Goal: Find specific page/section: Find specific page/section

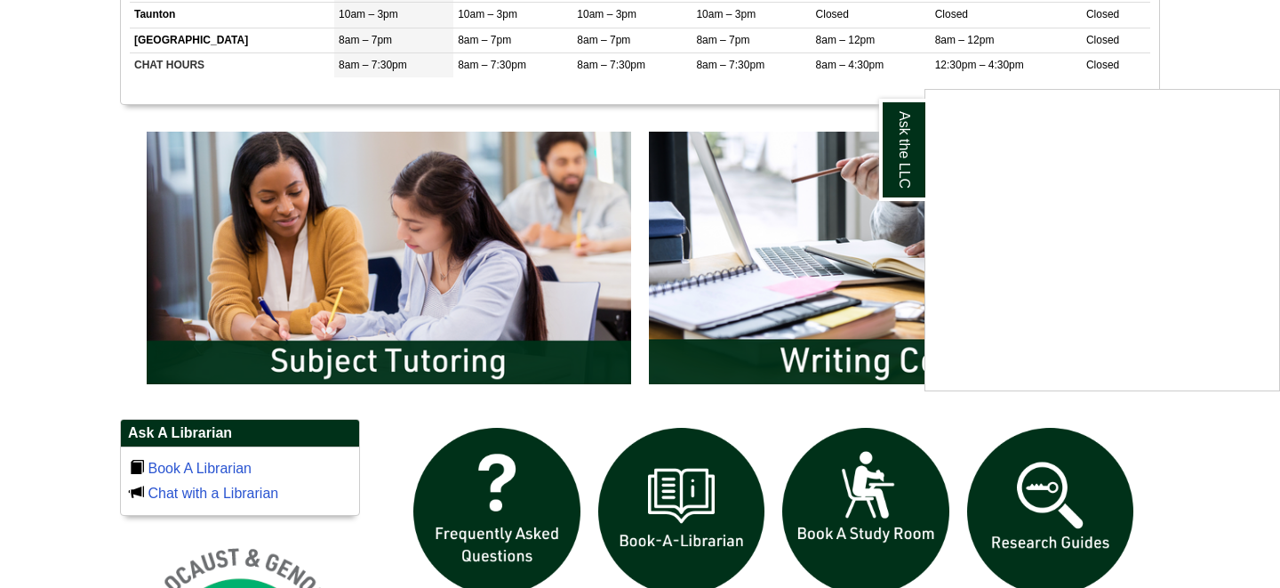
scroll to position [842, 0]
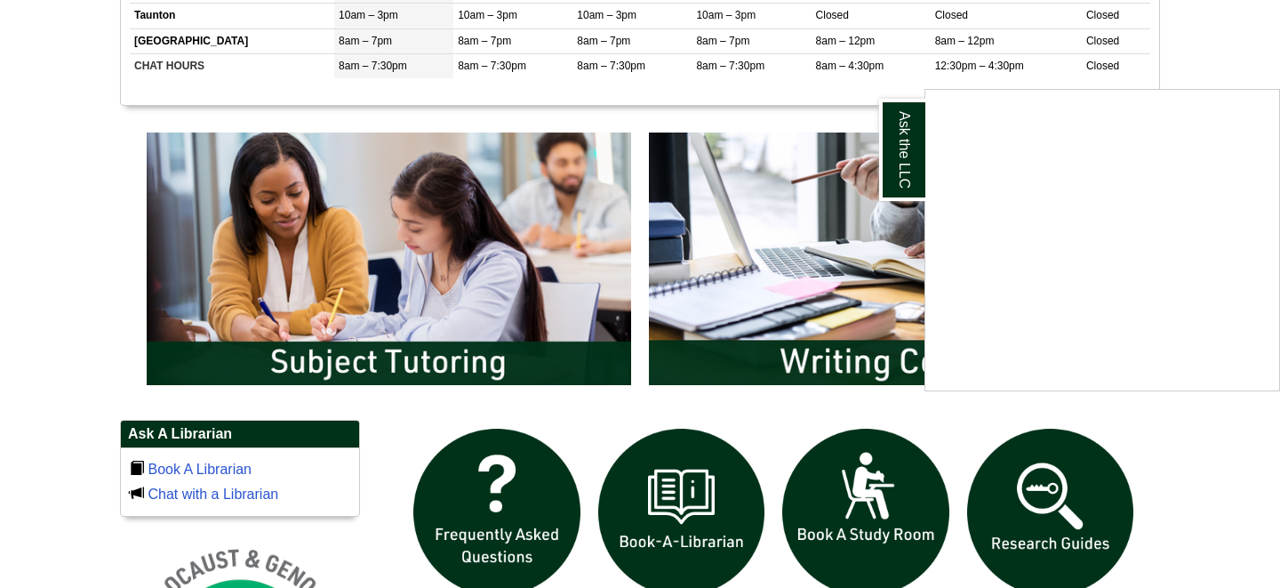
click at [440, 257] on div "Ask the LLC" at bounding box center [640, 294] width 1280 height 588
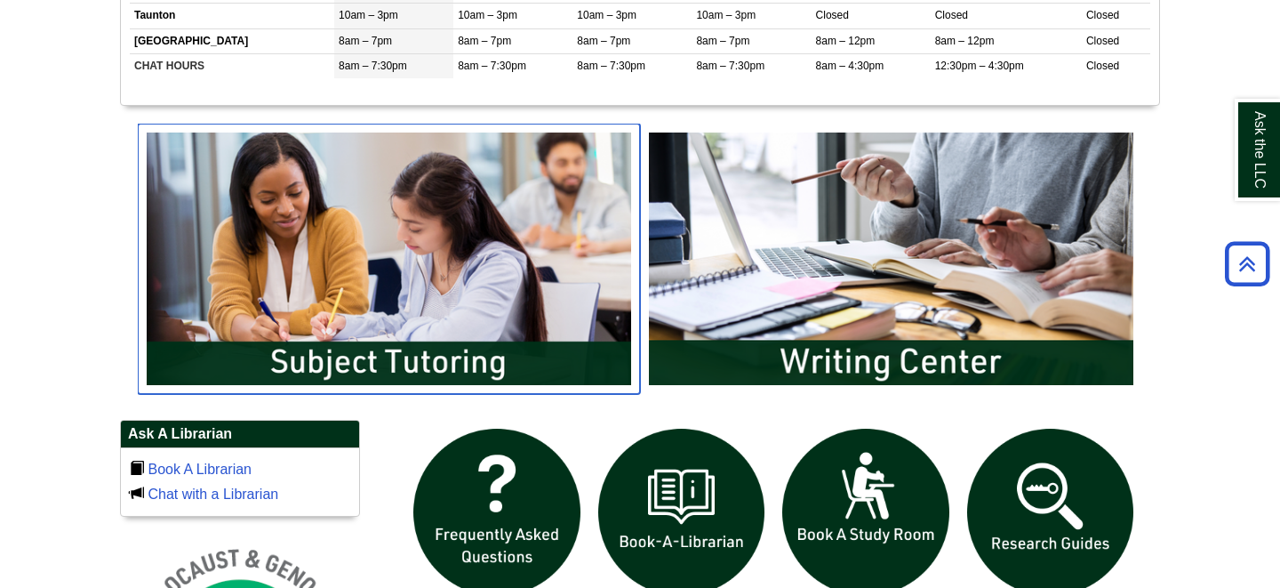
click at [427, 363] on img "slideshow" at bounding box center [389, 259] width 502 height 270
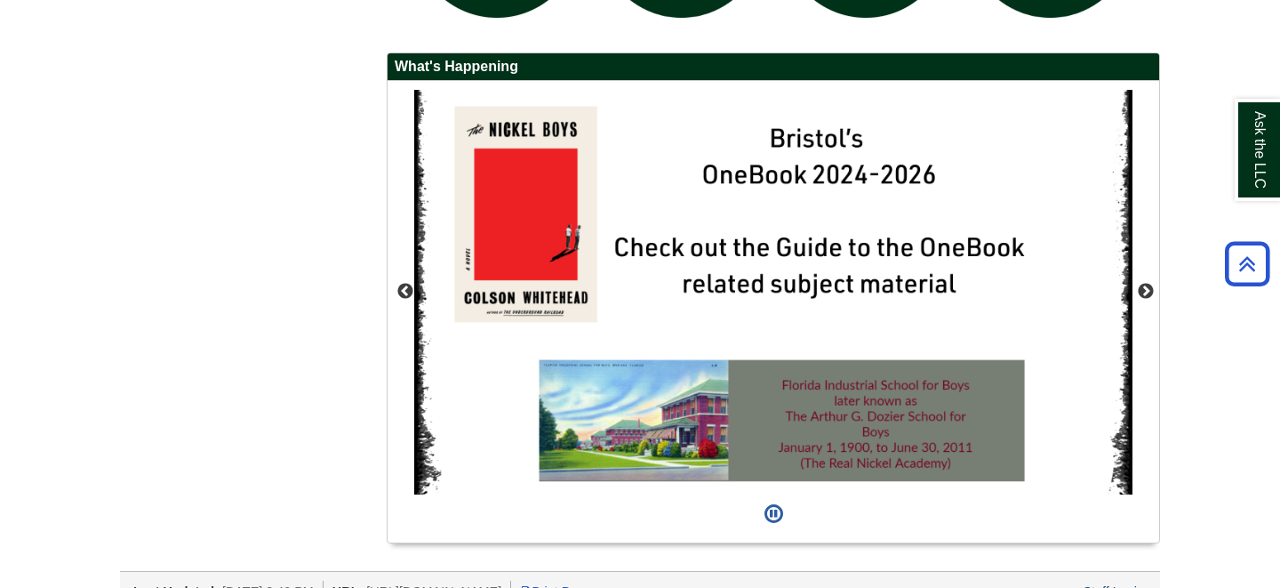
scroll to position [1626, 0]
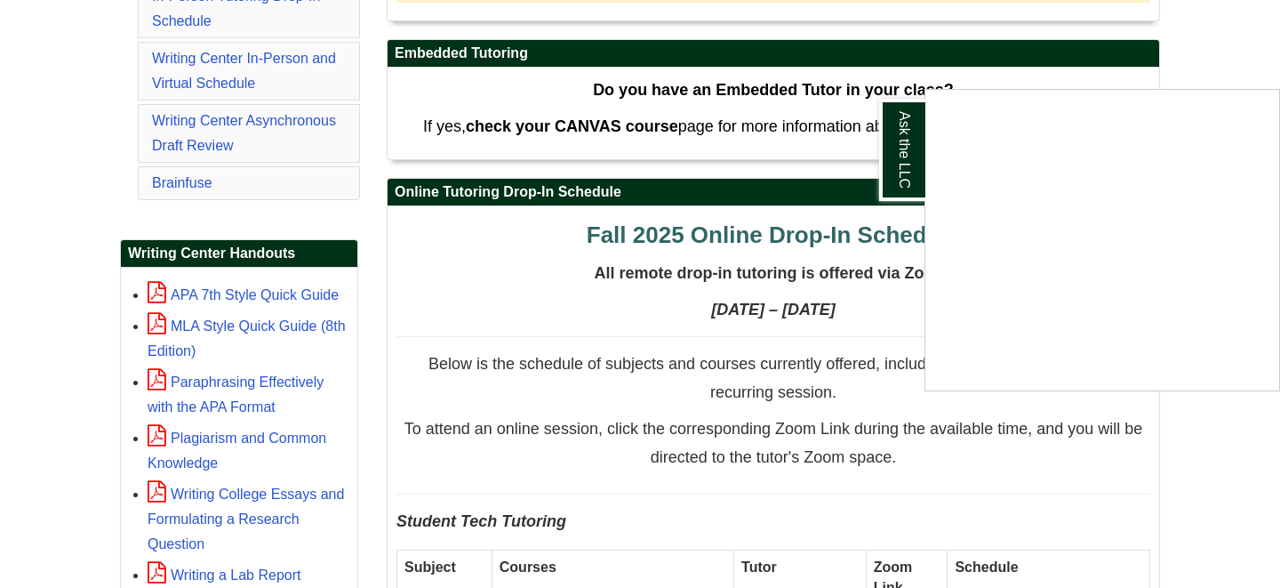
scroll to position [548, 0]
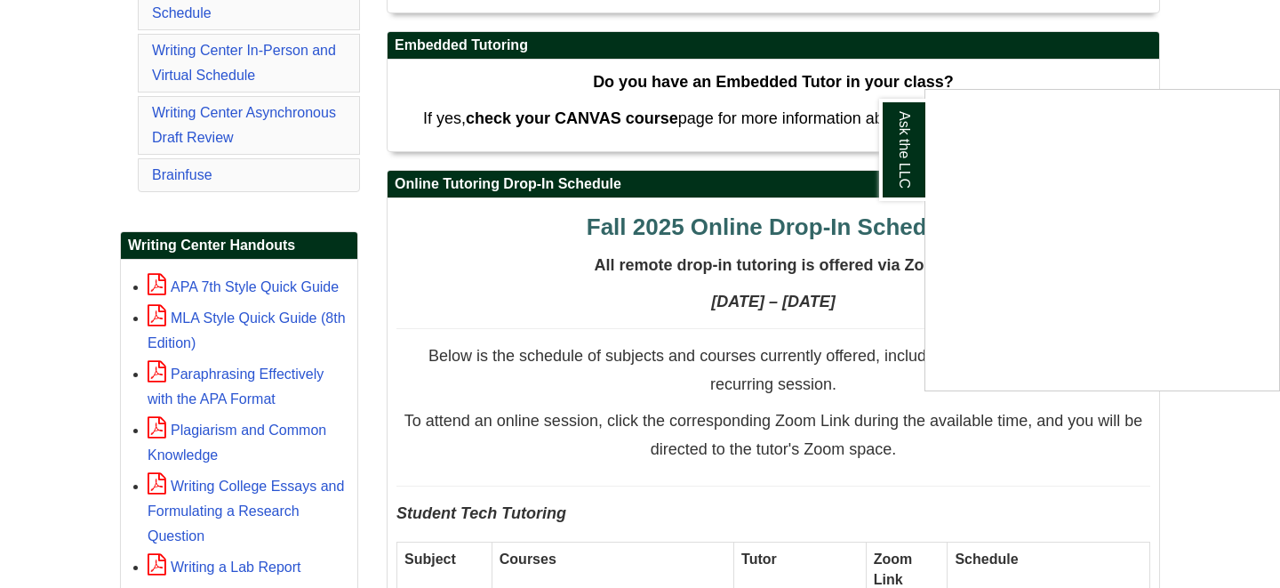
click at [470, 294] on div "Ask the LLC" at bounding box center [640, 294] width 1280 height 588
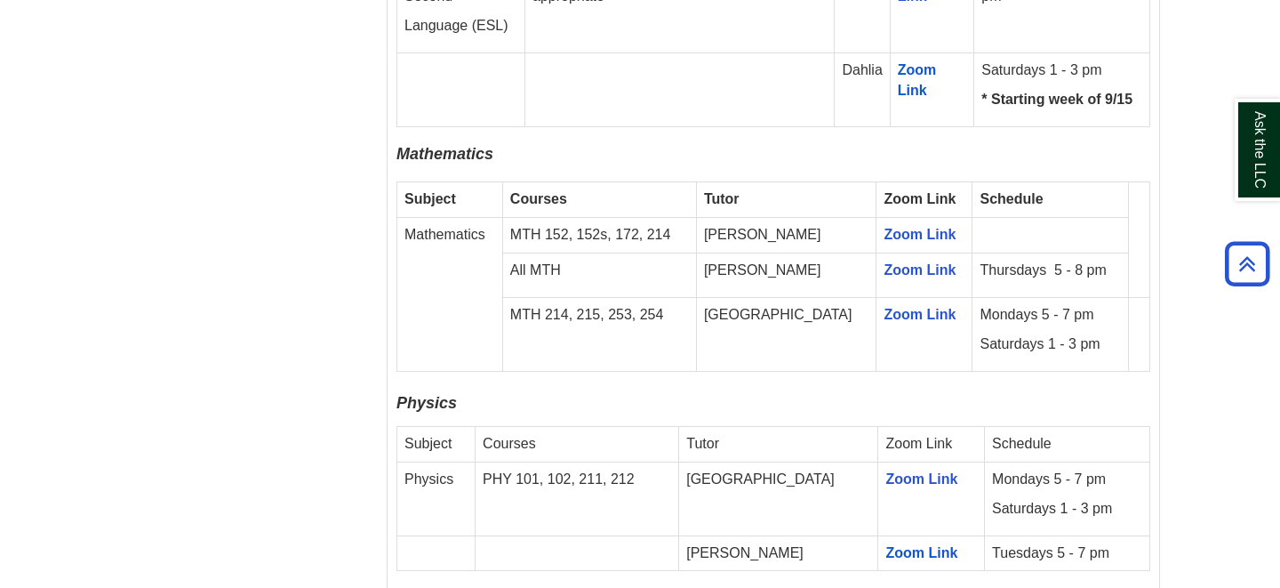
scroll to position [2401, 0]
click at [884, 261] on link "Zoom Link" at bounding box center [920, 268] width 72 height 15
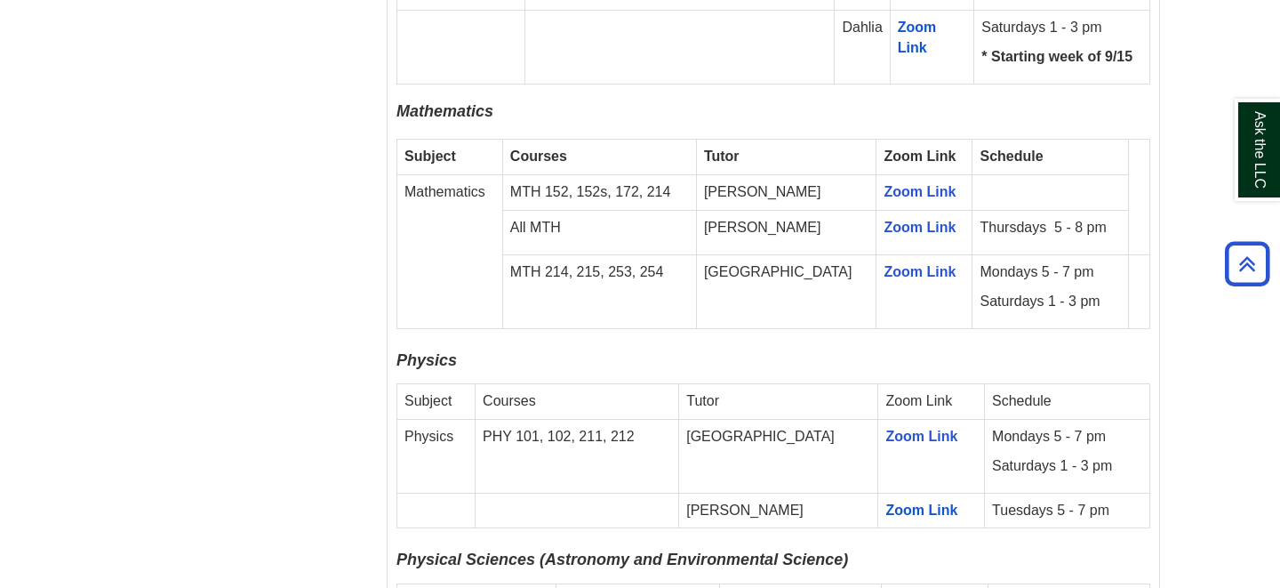
scroll to position [2398, 0]
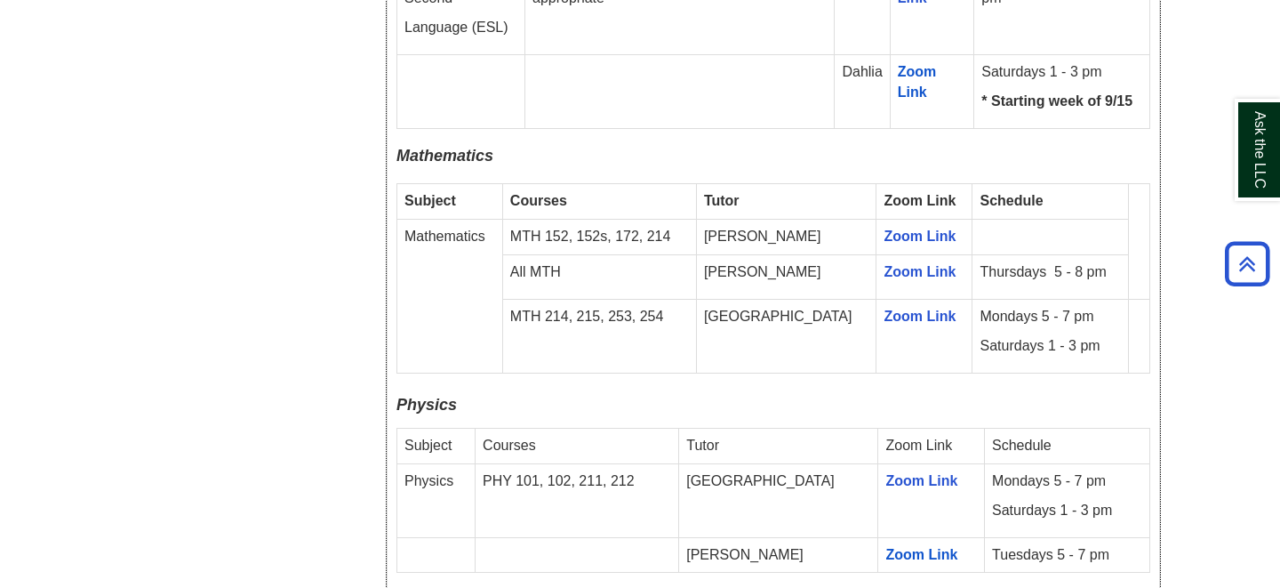
click at [778, 299] on td "[GEOGRAPHIC_DATA]" at bounding box center [786, 336] width 180 height 74
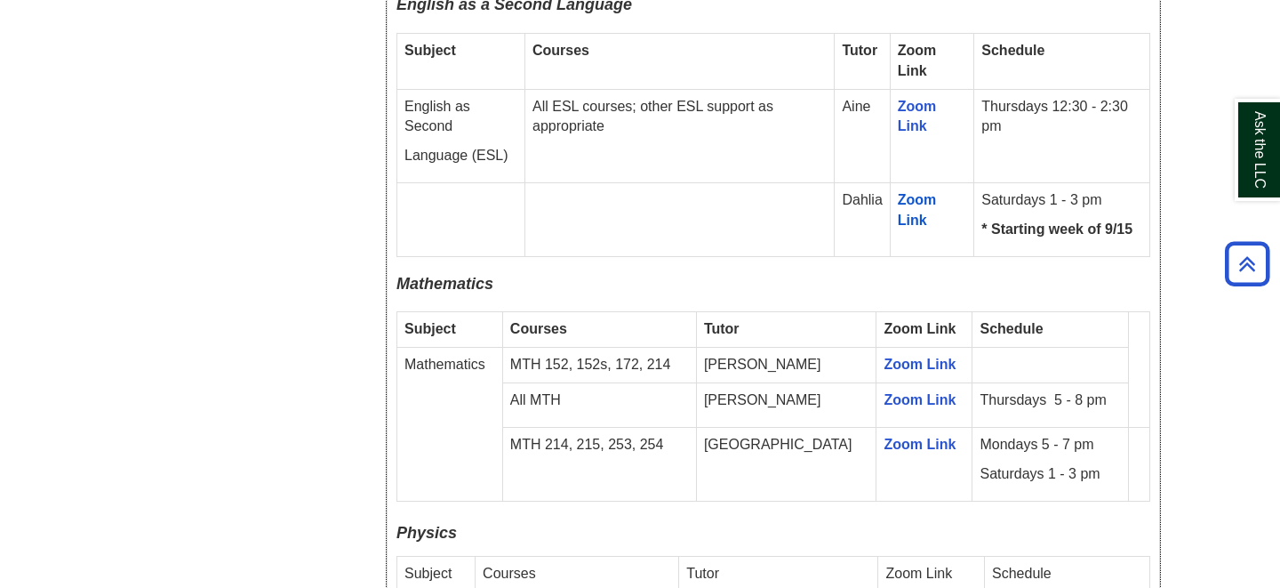
scroll to position [2264, 0]
